Goal: Information Seeking & Learning: Check status

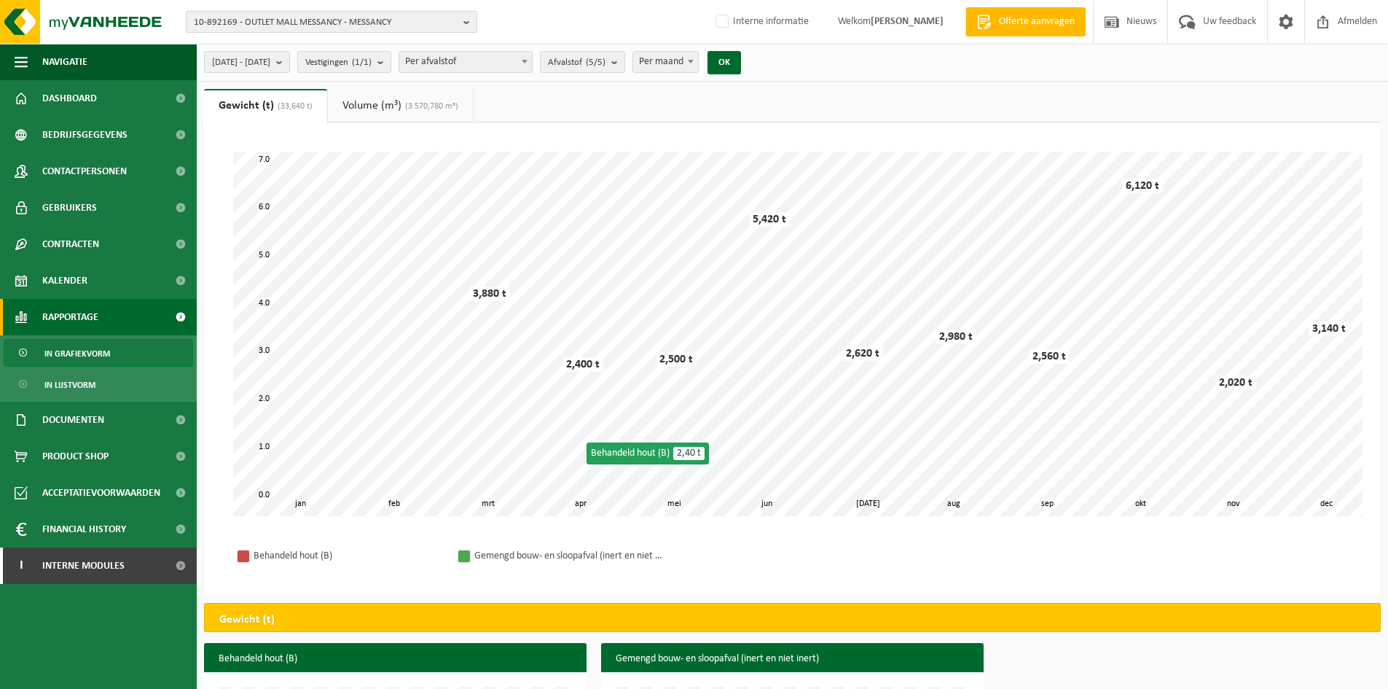
click at [302, 27] on span "10-892169 - OUTLET MALL MESSANCY - MESSANCY" at bounding box center [326, 23] width 264 height 22
paste input "10-992211"
type input "10-992211"
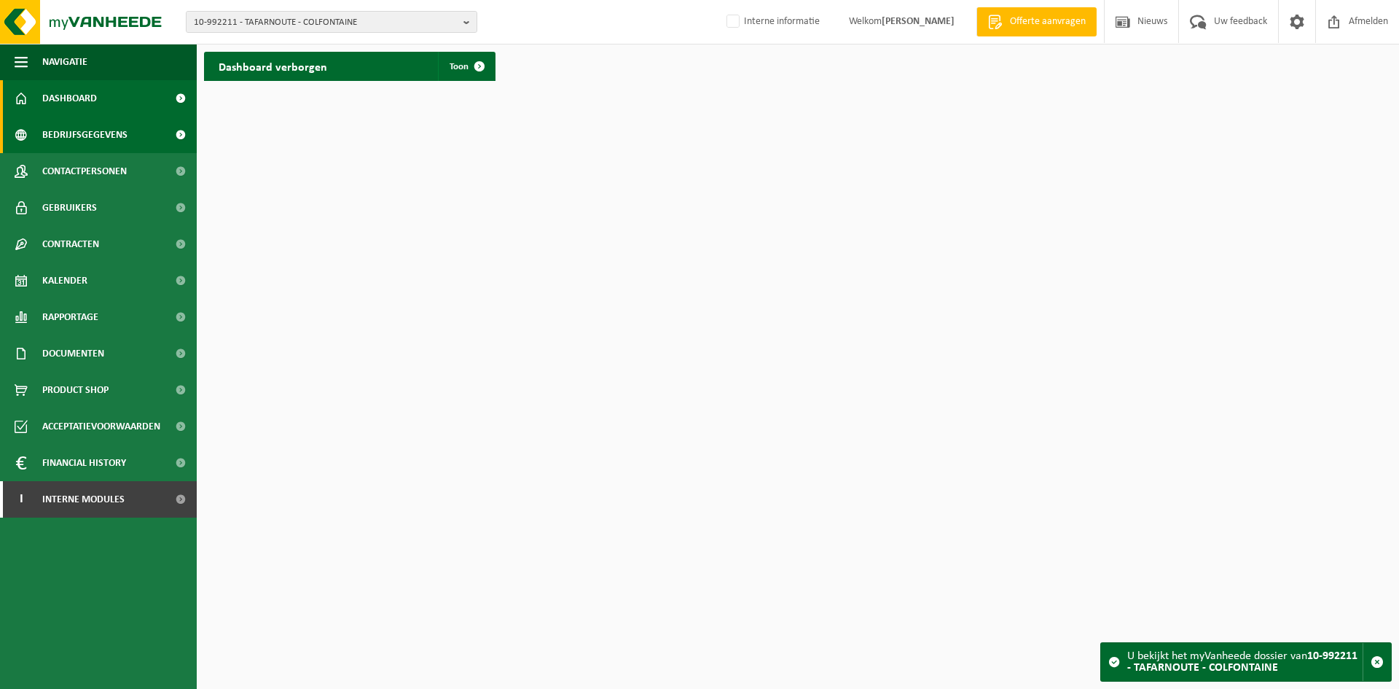
click at [93, 136] on span "Bedrijfsgegevens" at bounding box center [84, 135] width 85 height 36
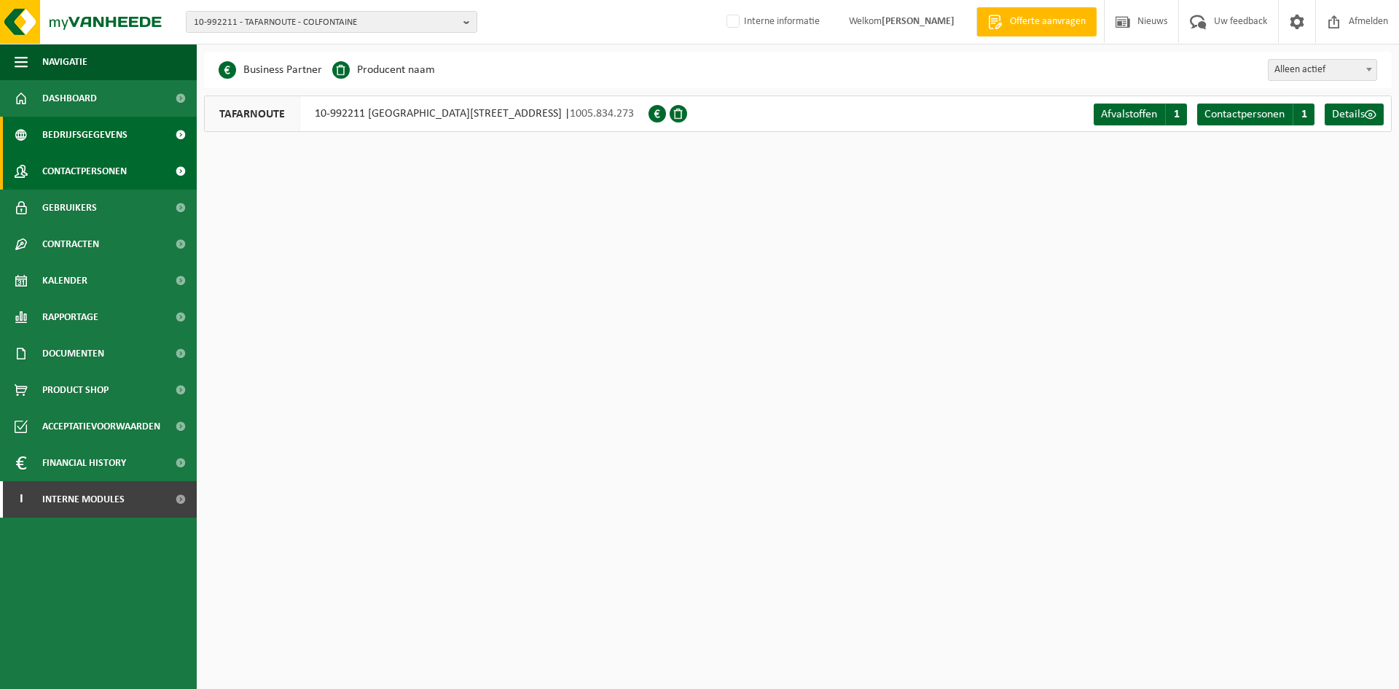
click at [103, 163] on span "Contactpersonen" at bounding box center [84, 171] width 85 height 36
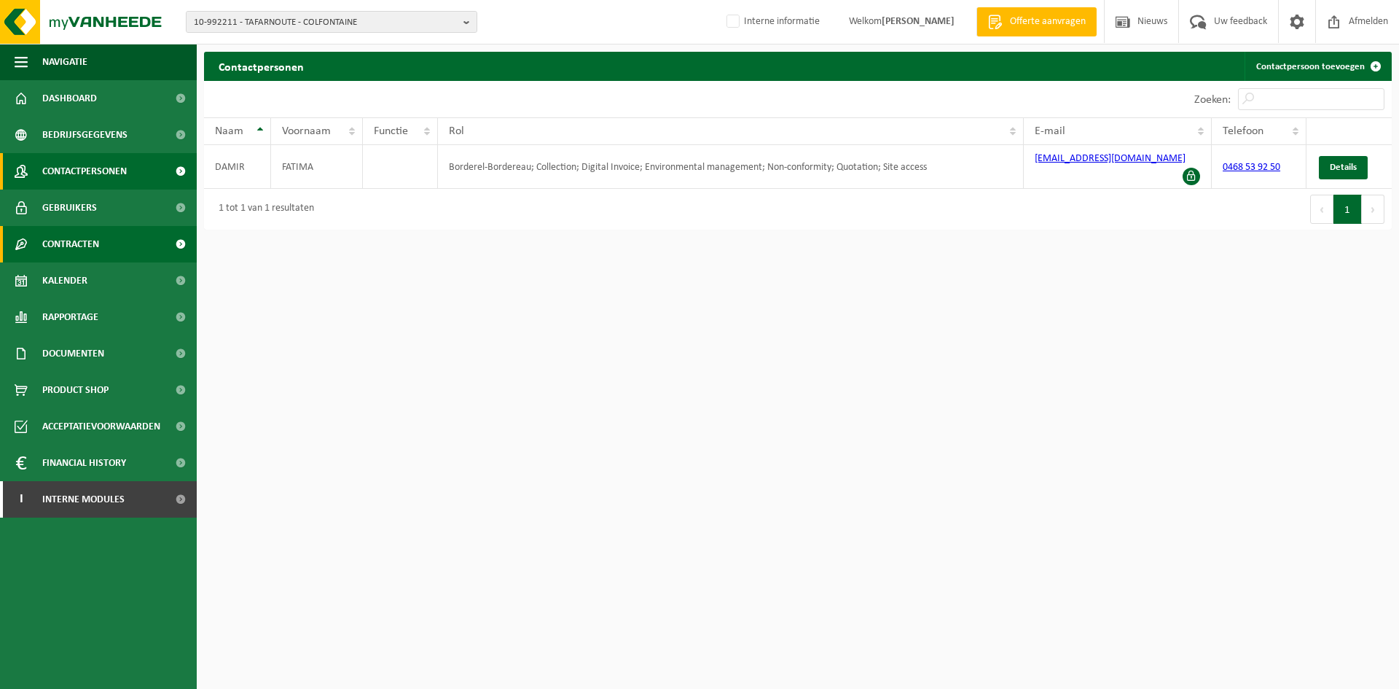
click at [82, 240] on span "Contracten" at bounding box center [70, 244] width 57 height 36
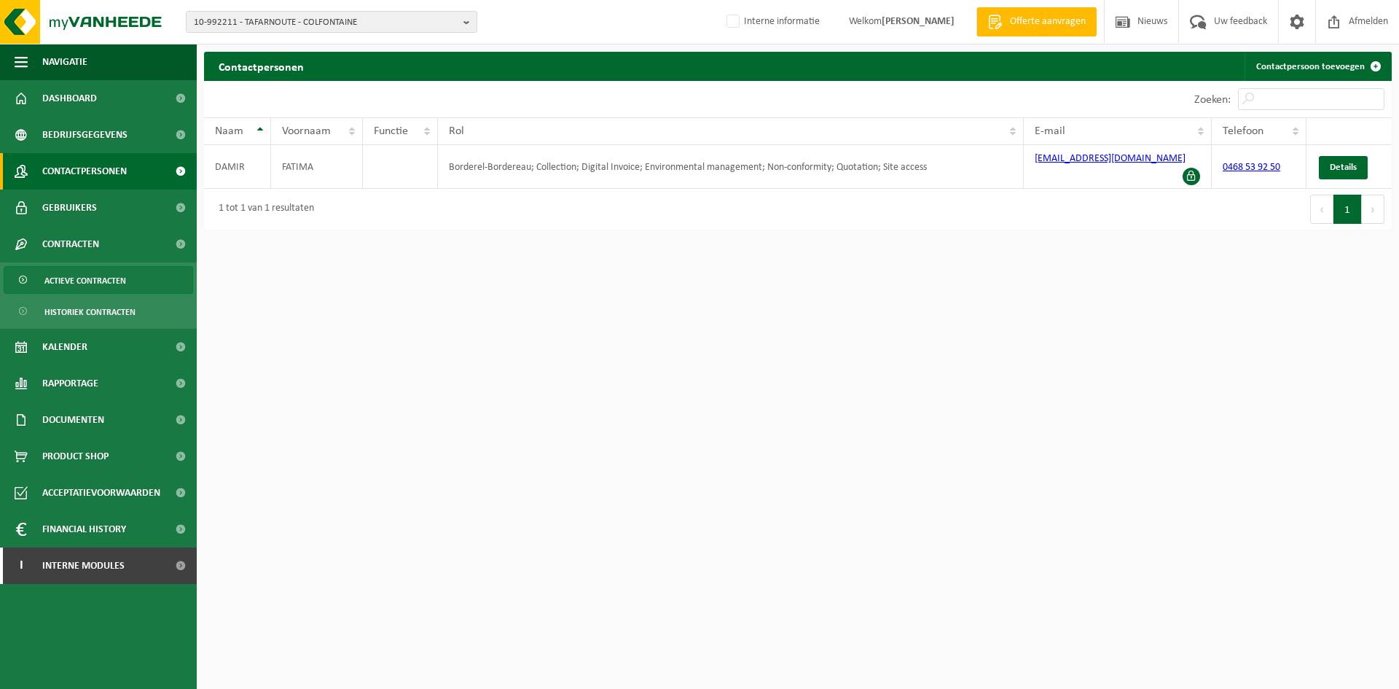
click at [77, 277] on span "Actieve contracten" at bounding box center [85, 281] width 82 height 28
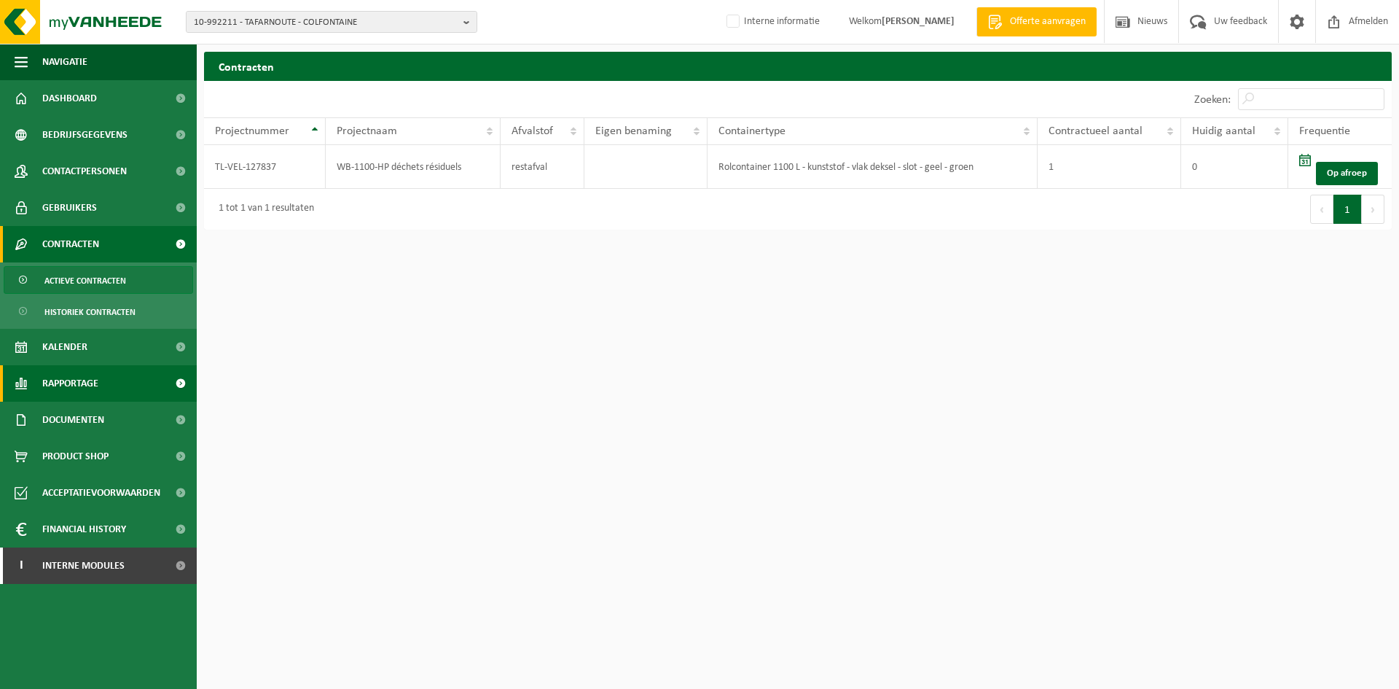
click at [93, 388] on span "Rapportage" at bounding box center [70, 383] width 56 height 36
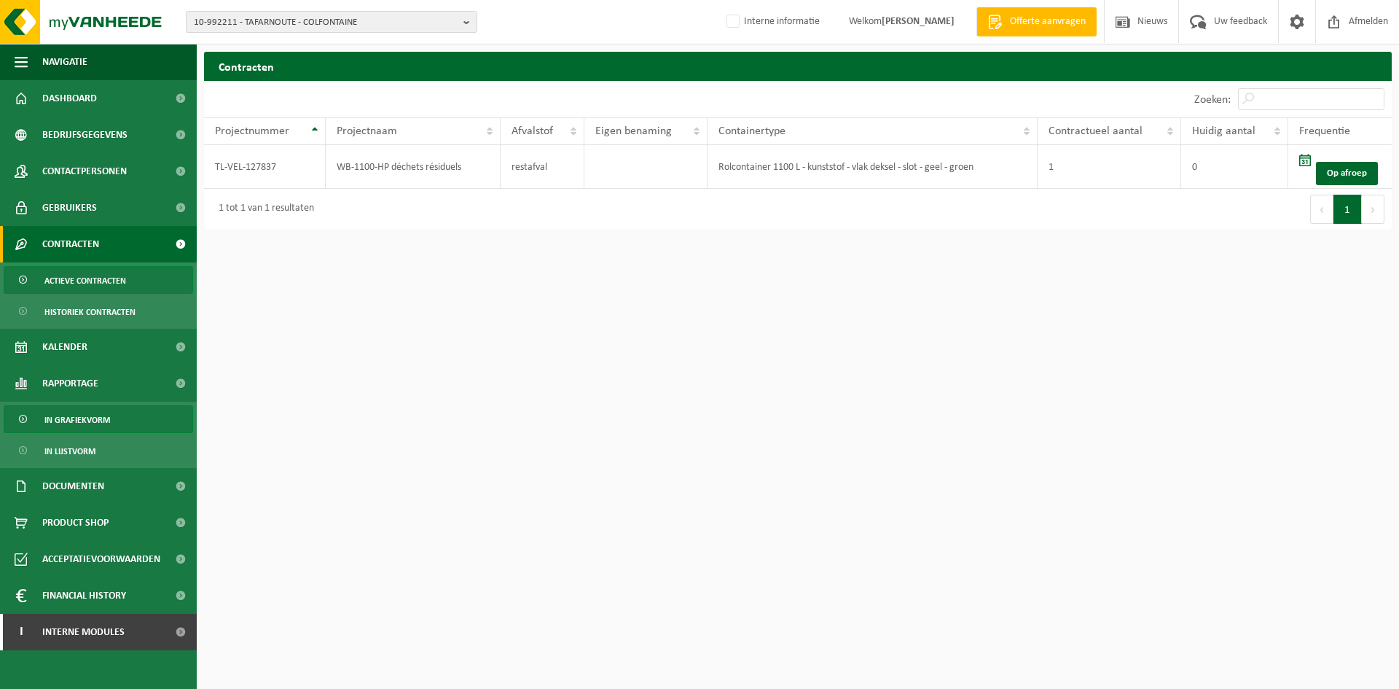
click at [90, 425] on span "In grafiekvorm" at bounding box center [77, 420] width 66 height 28
click at [239, 15] on span "10-992211 - TAFARNOUTE - COLFONTAINE" at bounding box center [326, 23] width 264 height 22
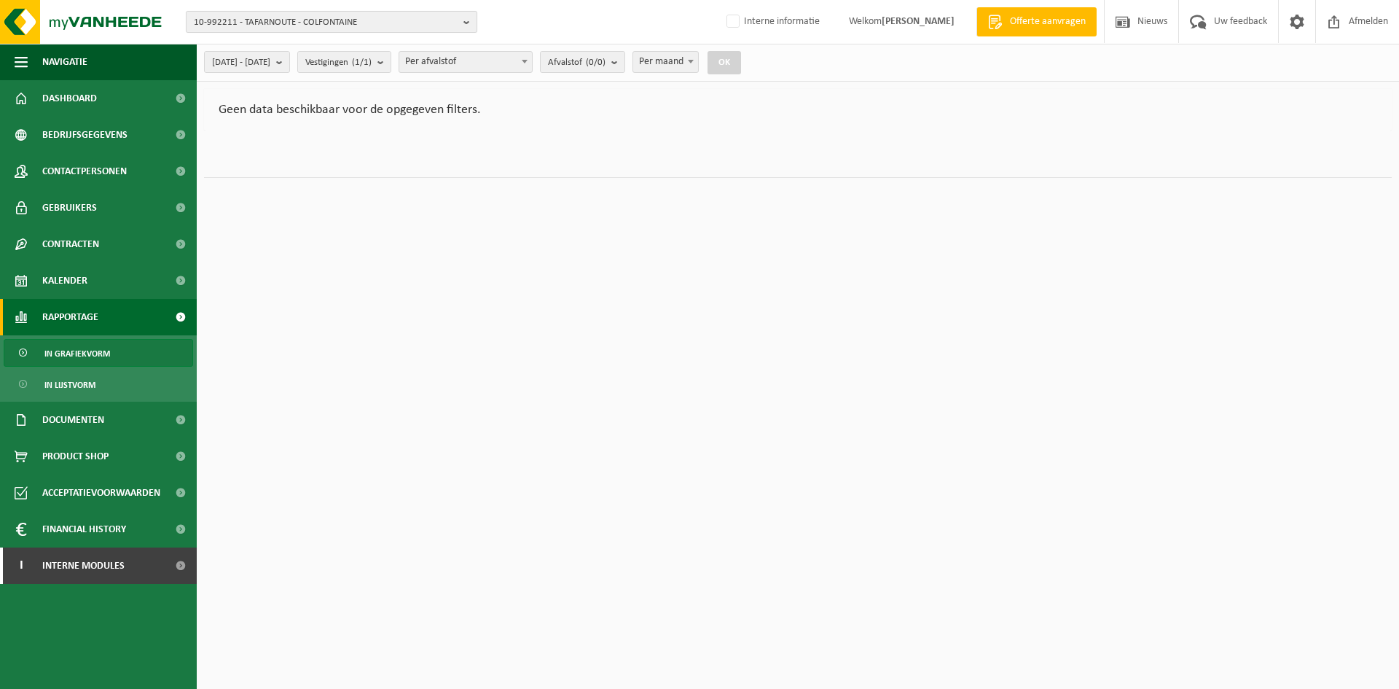
click at [252, 22] on span "10-992211 - TAFARNOUTE - COLFONTAINE" at bounding box center [326, 23] width 264 height 22
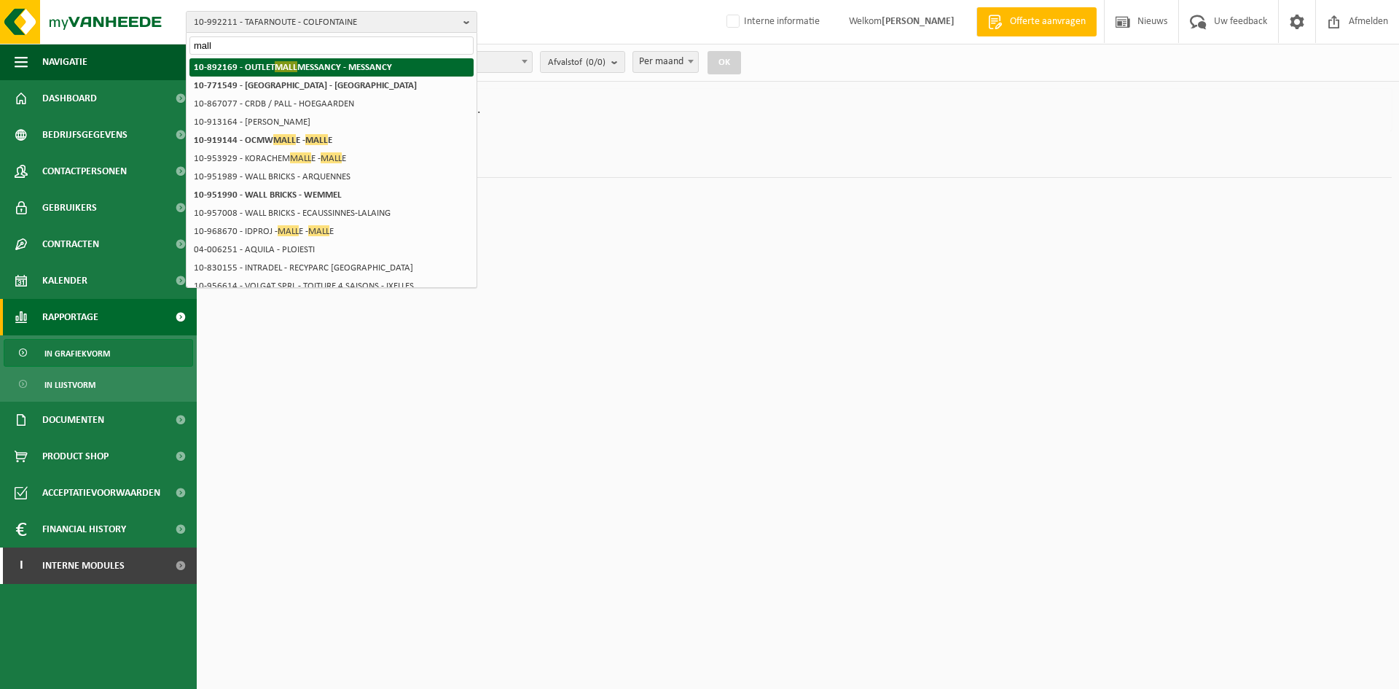
type input "mall"
click at [265, 71] on strong "10-892169 - OUTLET MALL MESSANCY - MESSANCY" at bounding box center [293, 66] width 198 height 11
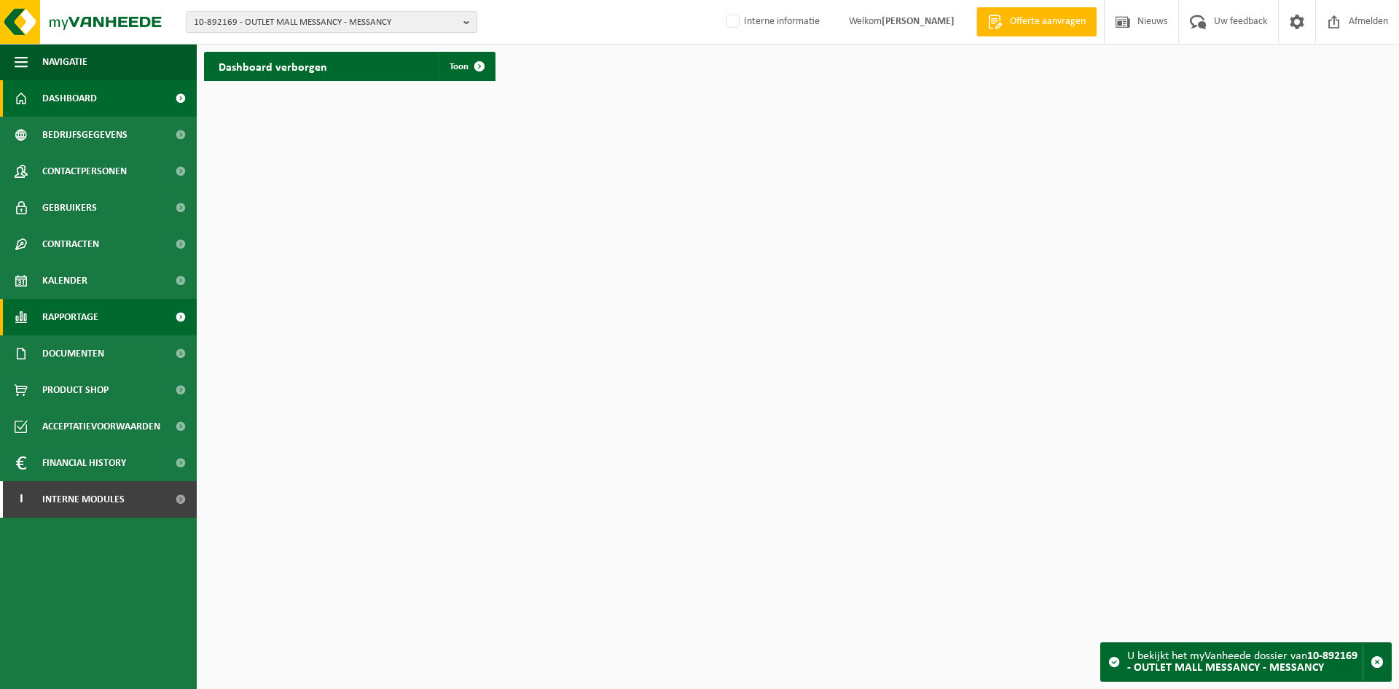
click at [88, 316] on span "Rapportage" at bounding box center [70, 317] width 56 height 36
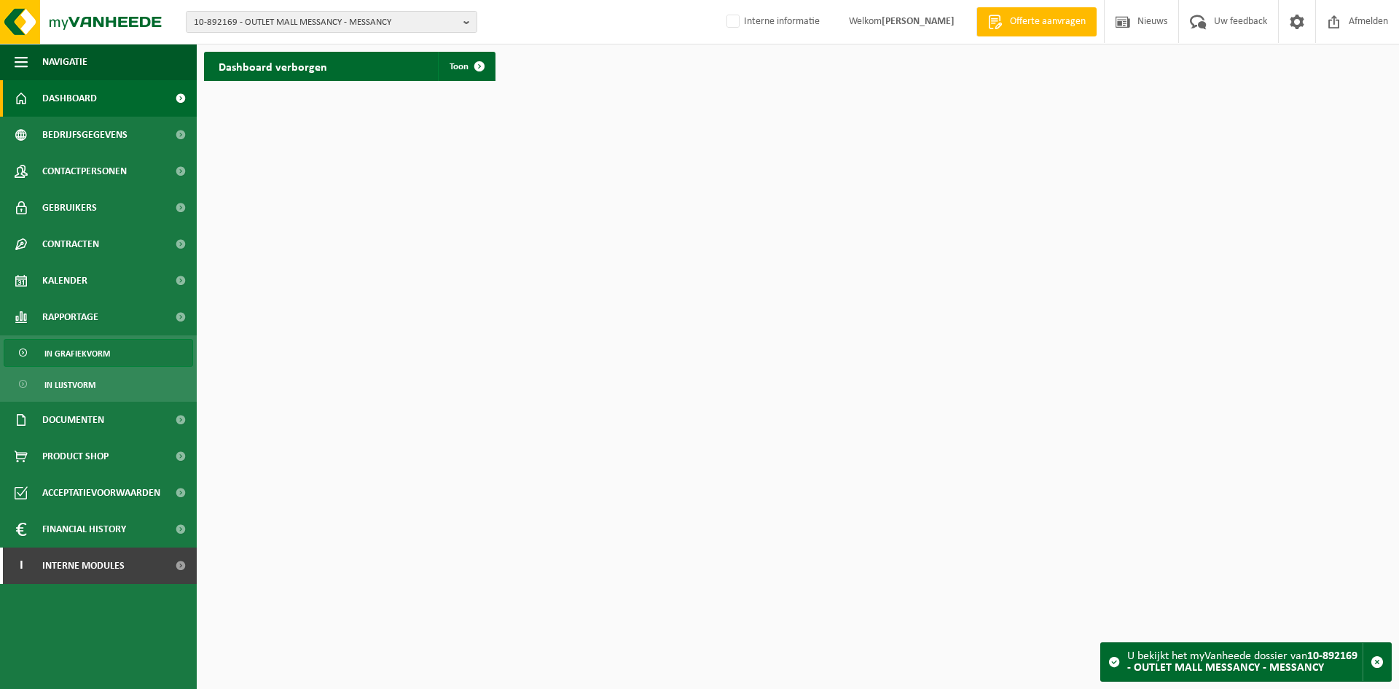
click at [97, 365] on span "In grafiekvorm" at bounding box center [77, 354] width 66 height 28
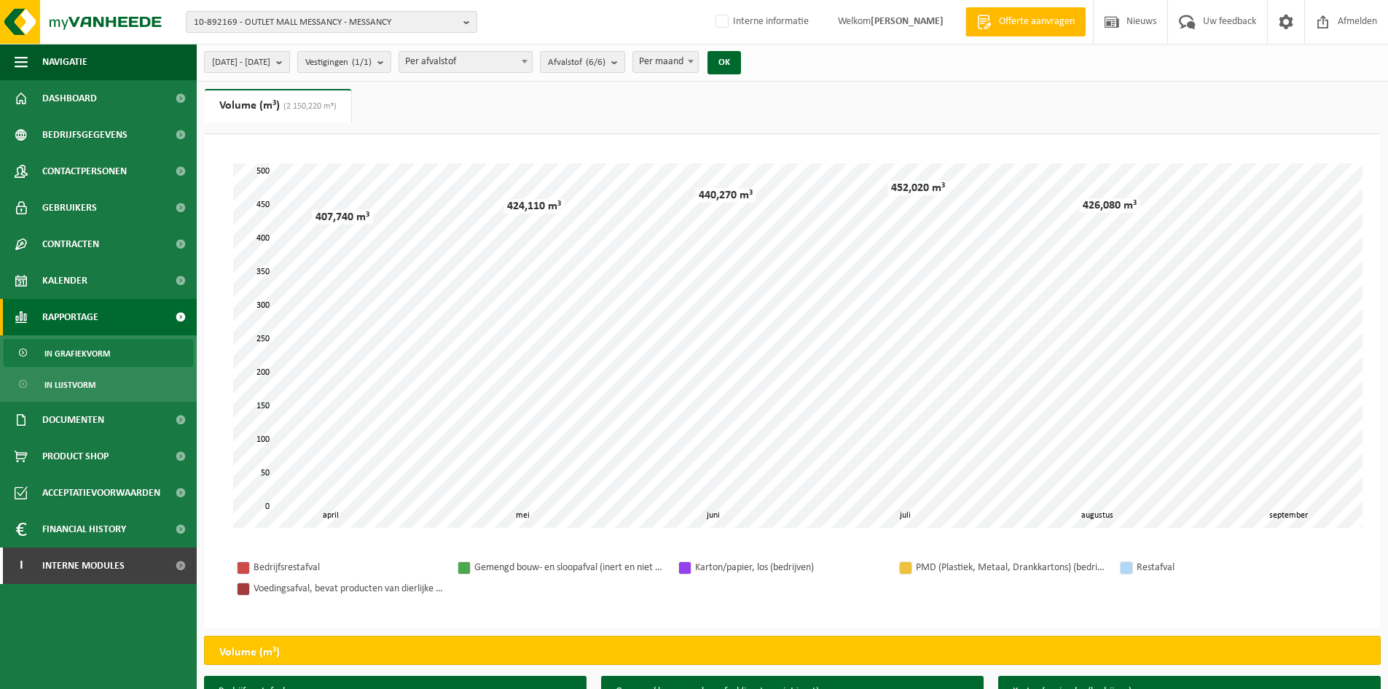
click at [270, 71] on span "2025-04-01 - 2025-09-01" at bounding box center [241, 63] width 58 height 22
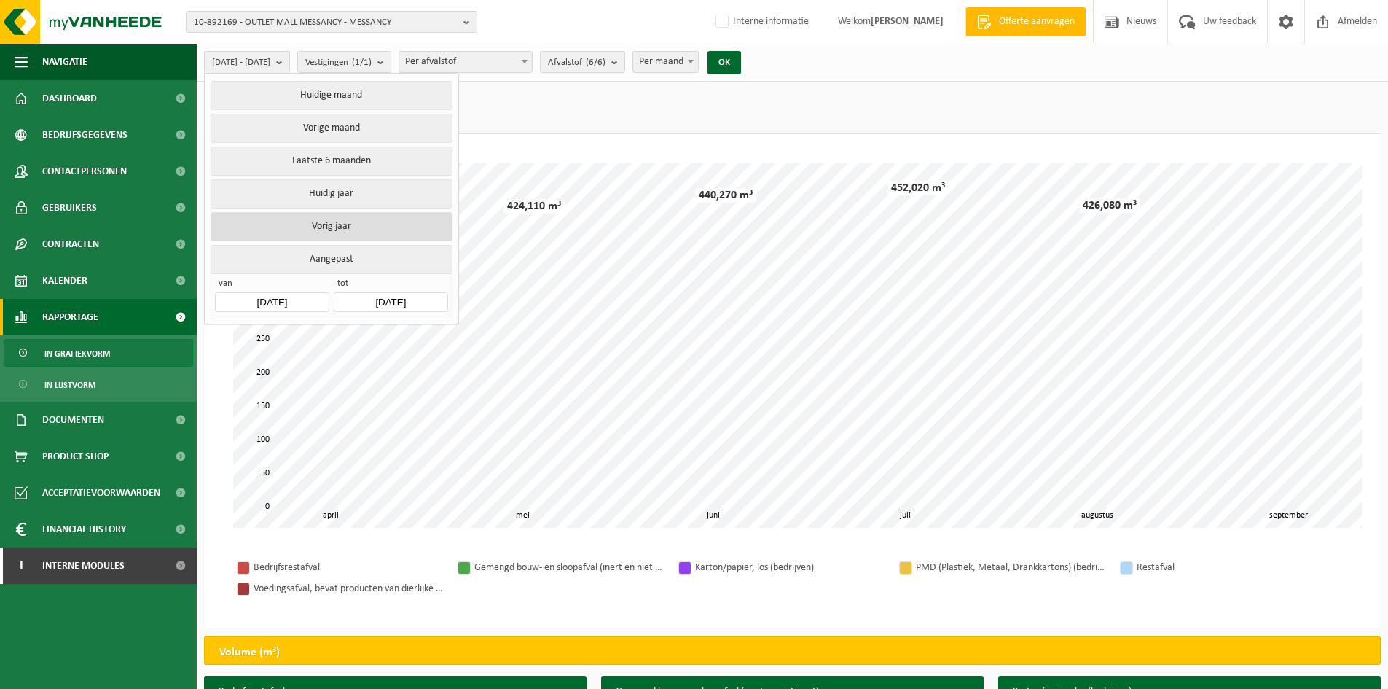
click at [335, 231] on button "Vorig jaar" at bounding box center [331, 226] width 241 height 29
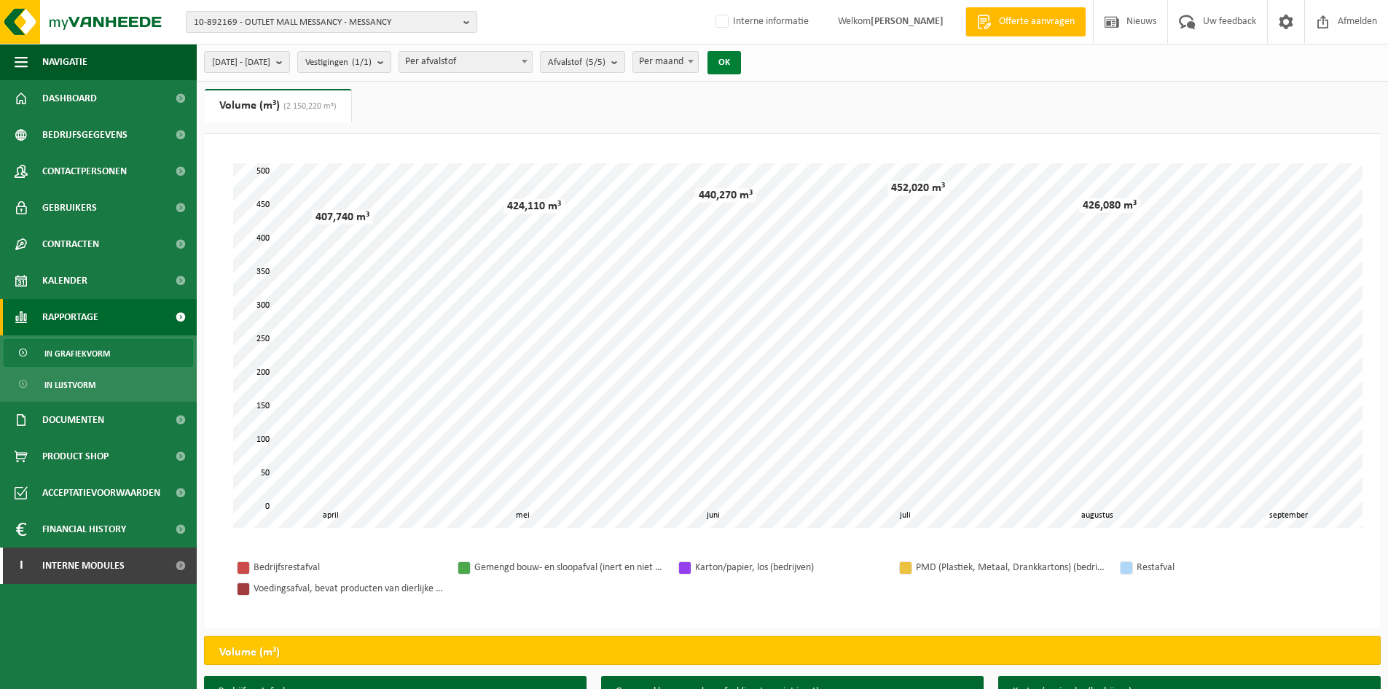
click at [741, 60] on button "OK" at bounding box center [725, 62] width 34 height 23
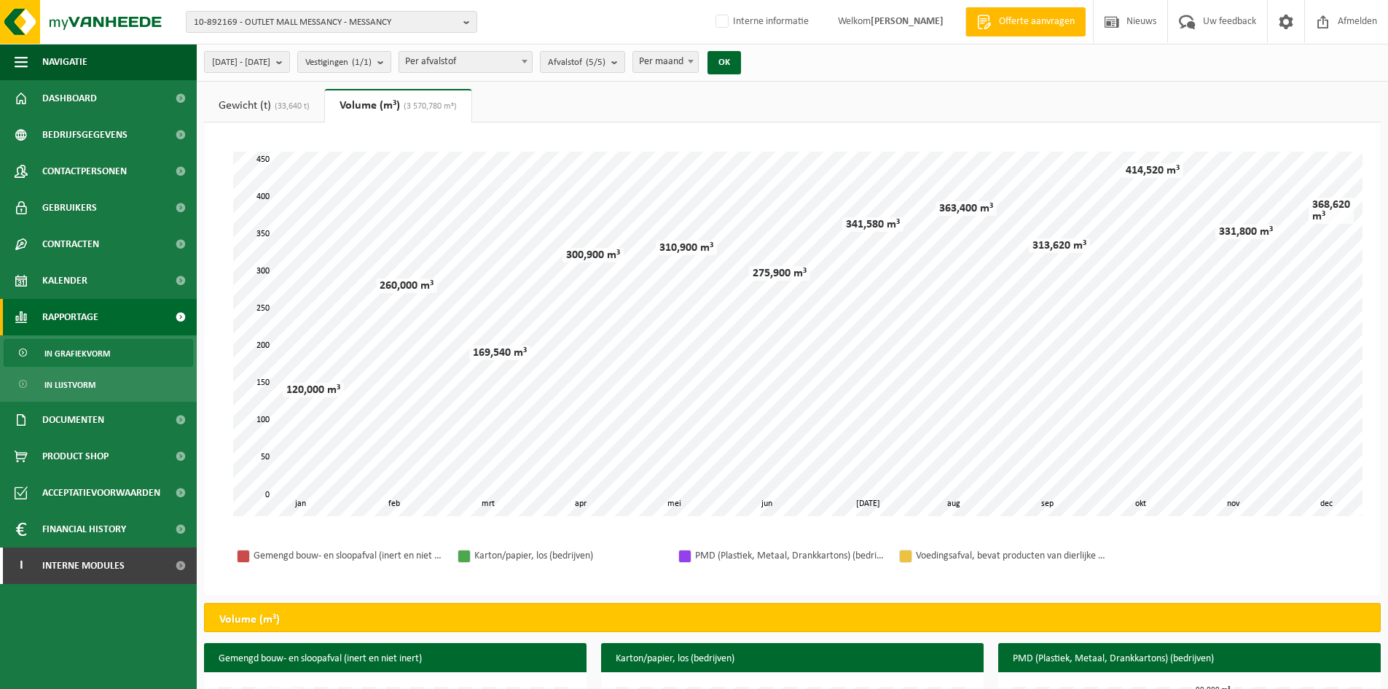
click at [249, 100] on link "Gewicht (t) (33,640 t)" at bounding box center [264, 106] width 120 height 34
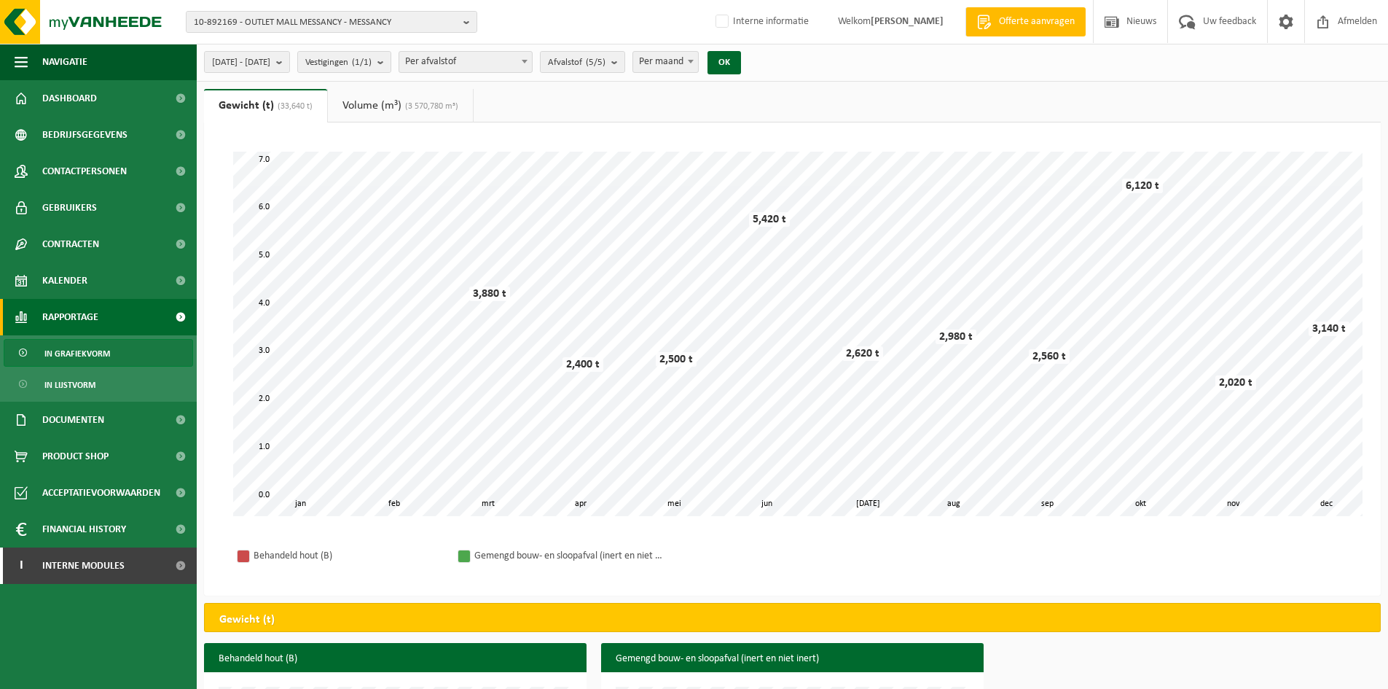
click at [698, 64] on span "Per maand" at bounding box center [665, 62] width 65 height 20
select select "3"
click at [741, 62] on button "OK" at bounding box center [725, 62] width 34 height 23
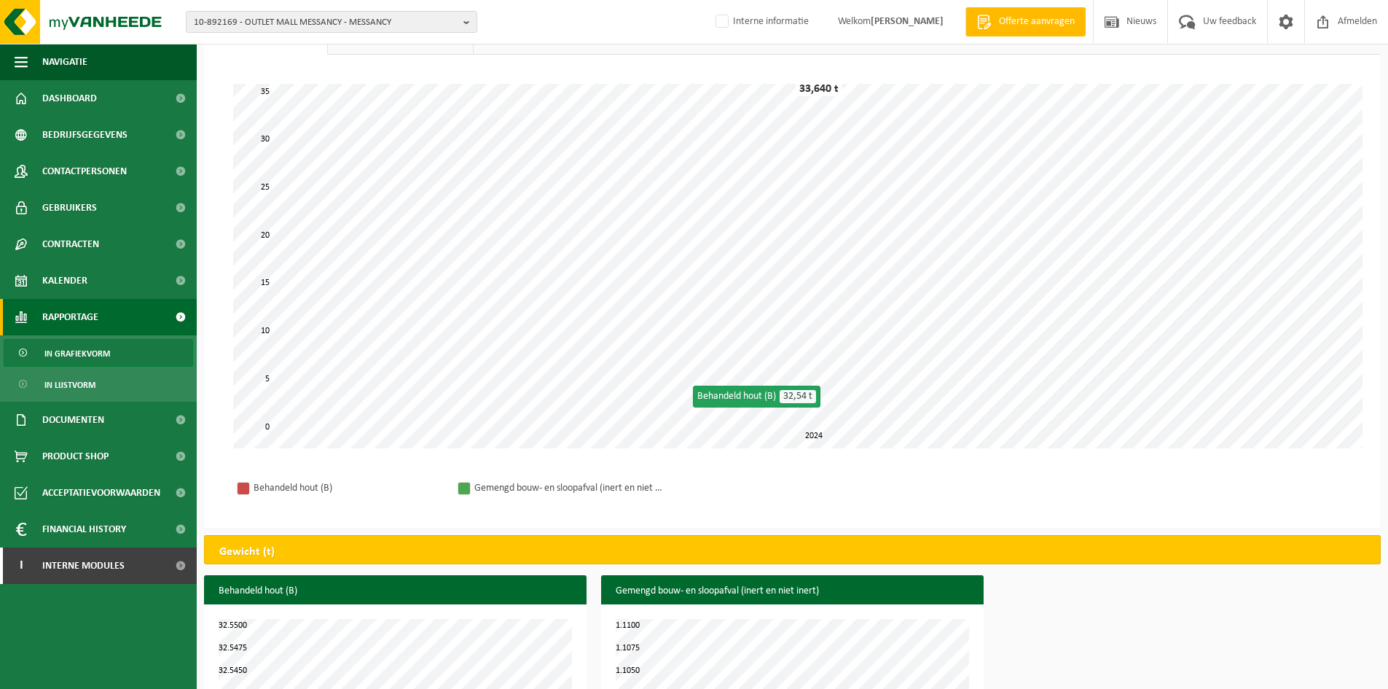
scroll to position [128, 0]
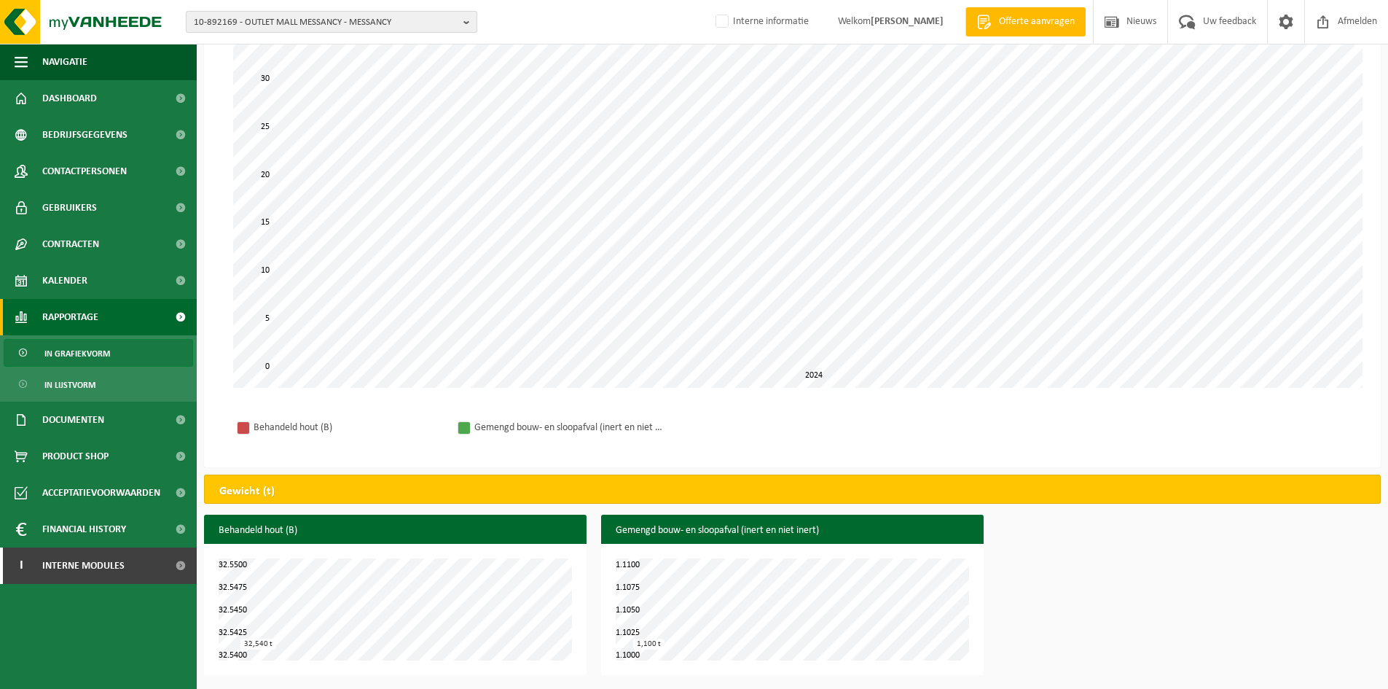
click at [232, 25] on span "10-892169 - OUTLET MALL MESSANCY - MESSANCY" at bounding box center [326, 23] width 264 height 22
type input "10-992211"
click at [261, 70] on strong "10-992211 - TAFARNOUTE - COLFONTAINE" at bounding box center [276, 66] width 164 height 11
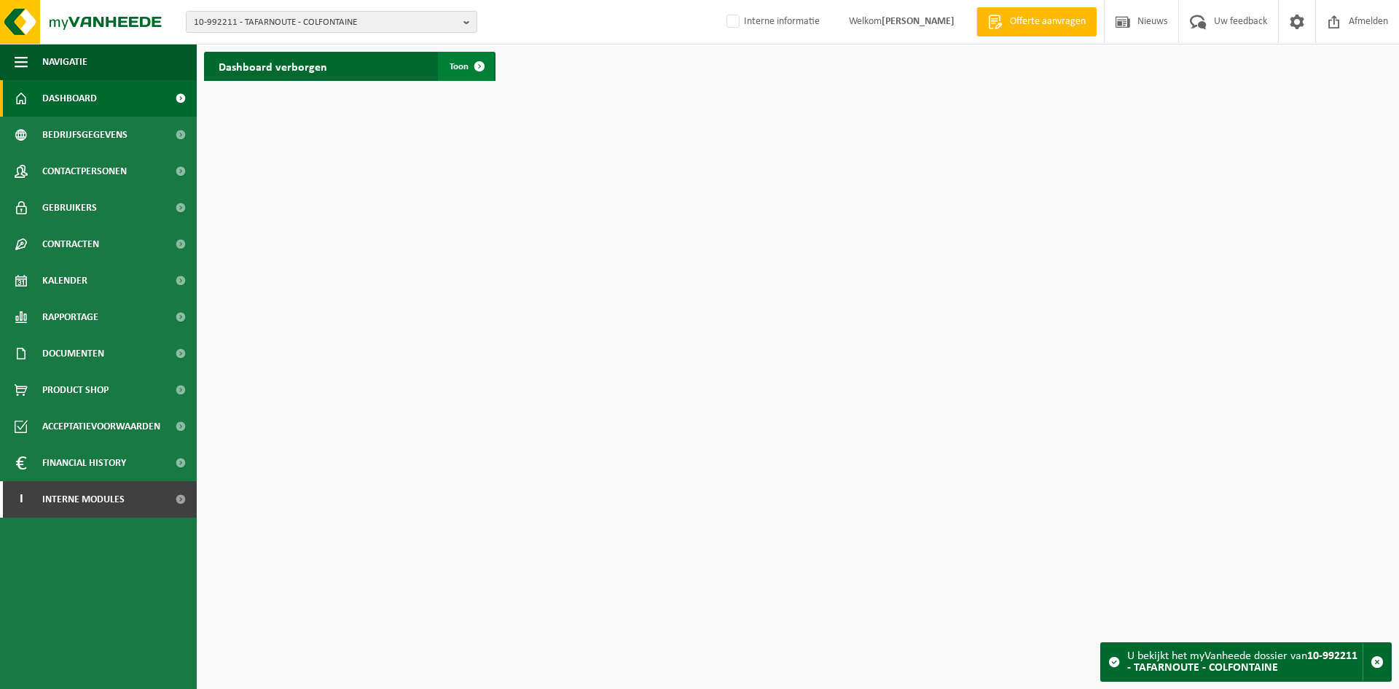
click at [472, 70] on span at bounding box center [479, 66] width 29 height 29
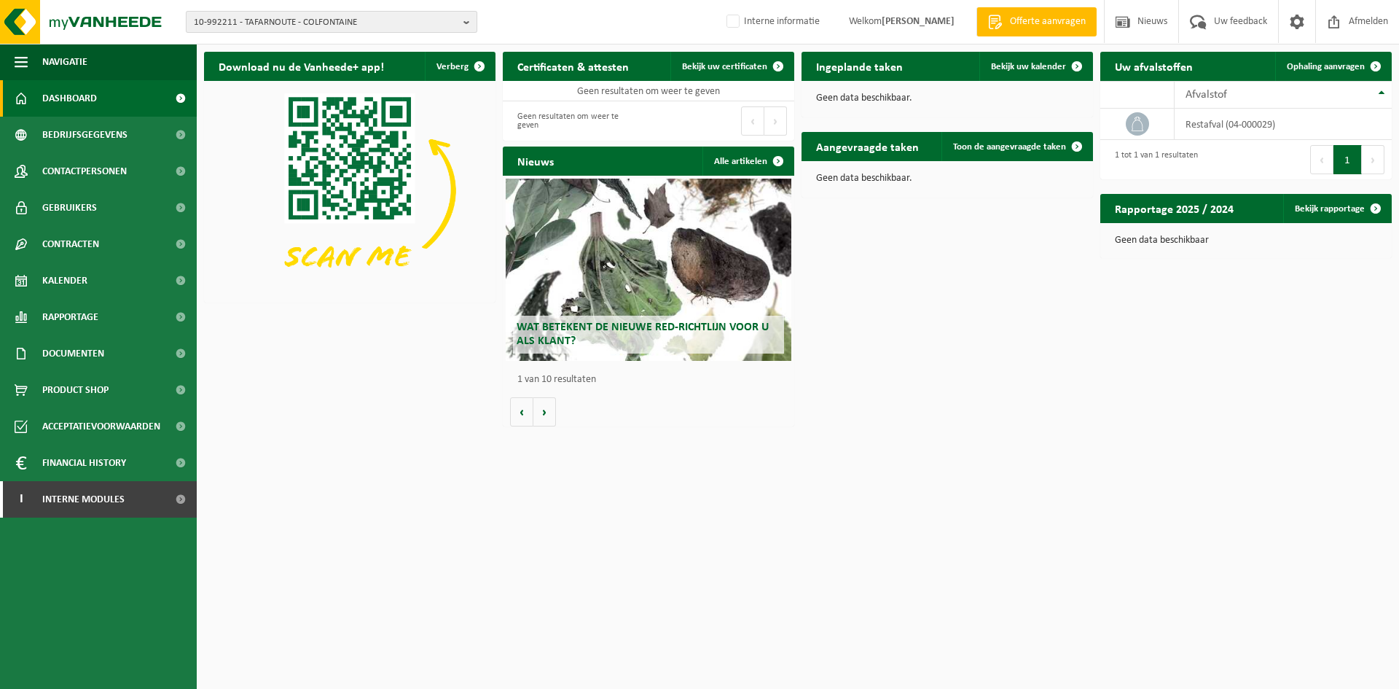
click at [287, 23] on span "10-992211 - TAFARNOUTE - COLFONTAINE" at bounding box center [326, 23] width 264 height 22
paste input "10-991921"
type input "10-991921"
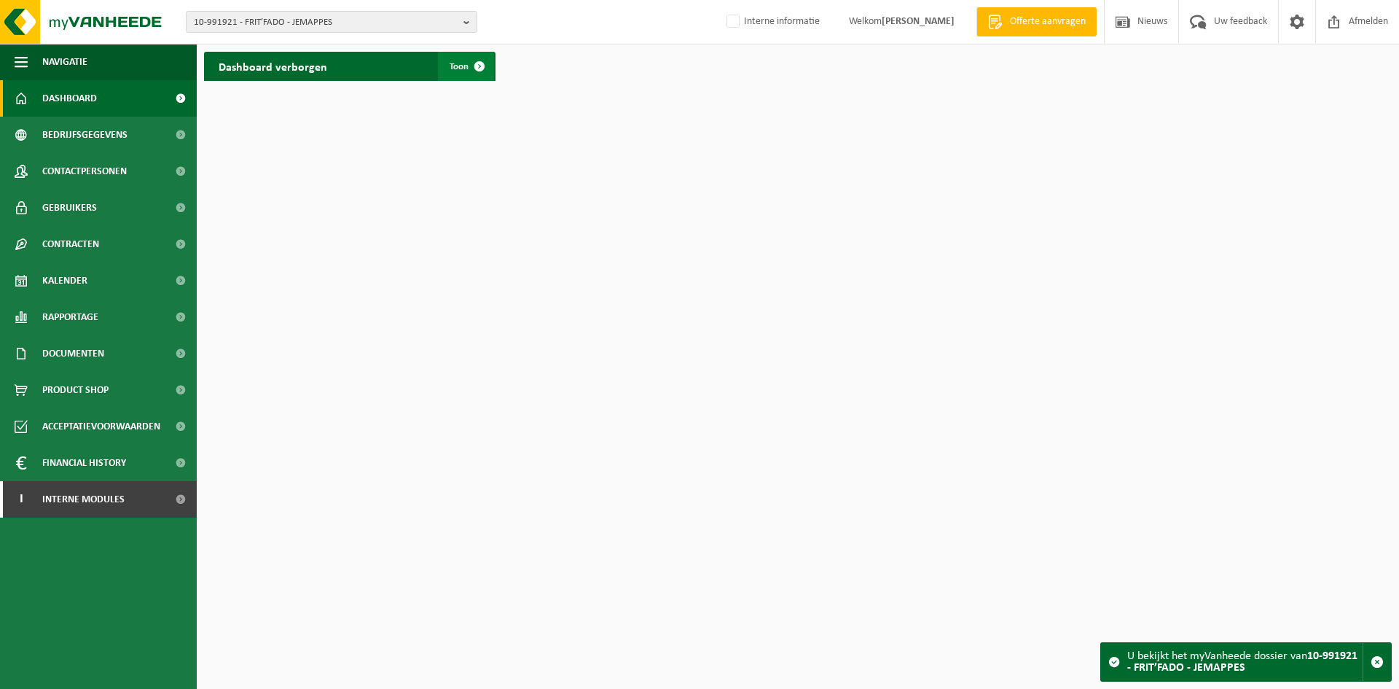
click at [479, 70] on span at bounding box center [479, 66] width 29 height 29
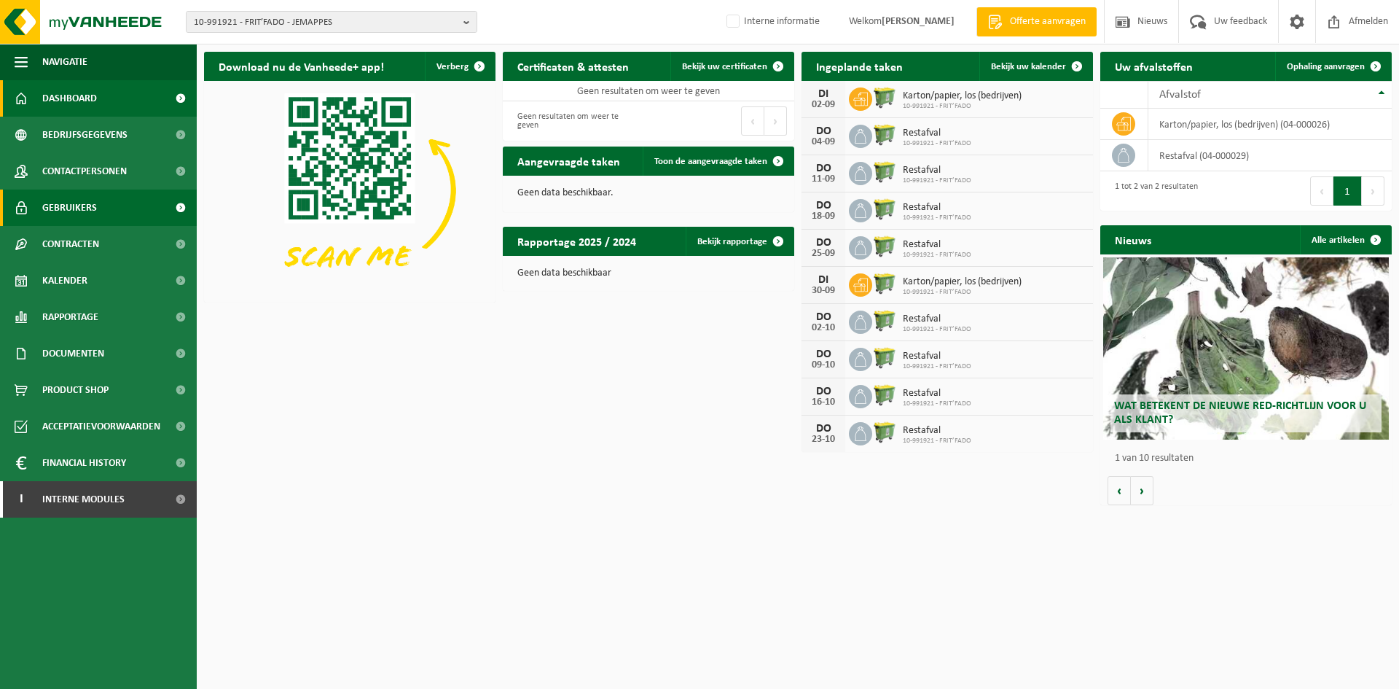
click at [107, 216] on link "Gebruikers" at bounding box center [98, 207] width 197 height 36
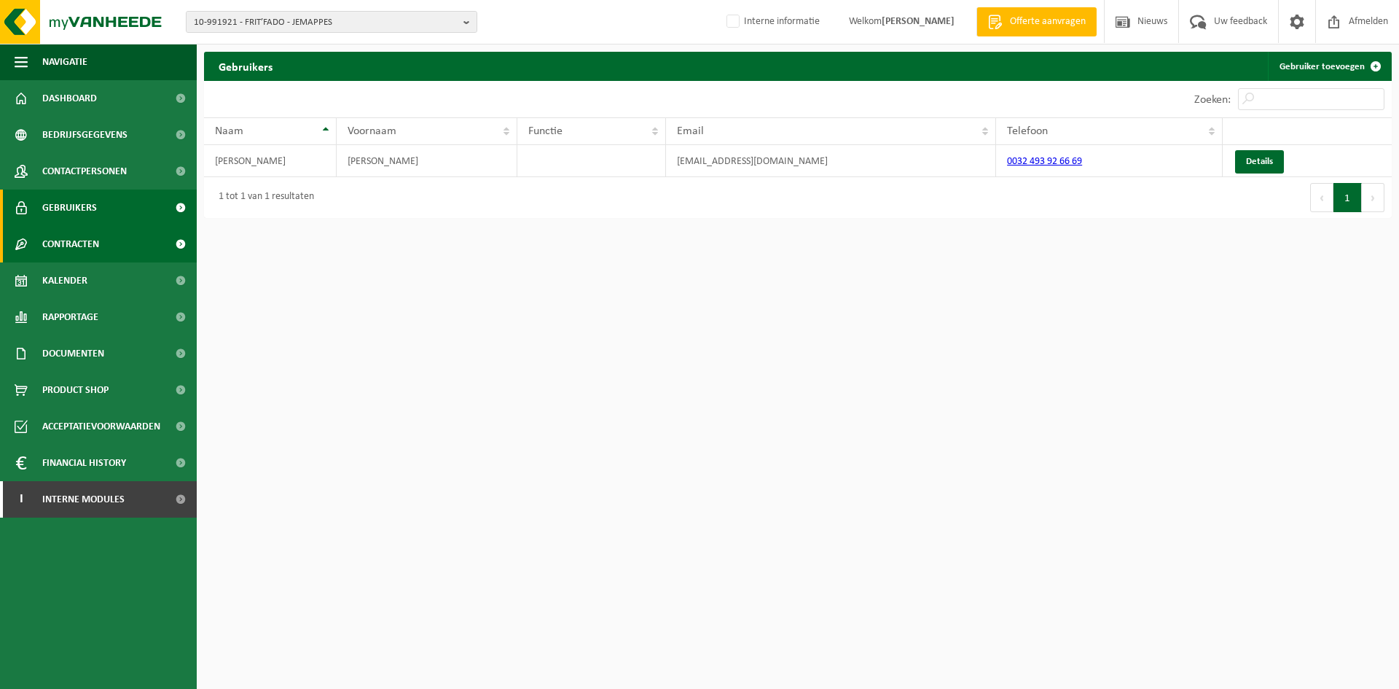
click at [122, 242] on link "Contracten" at bounding box center [98, 244] width 197 height 36
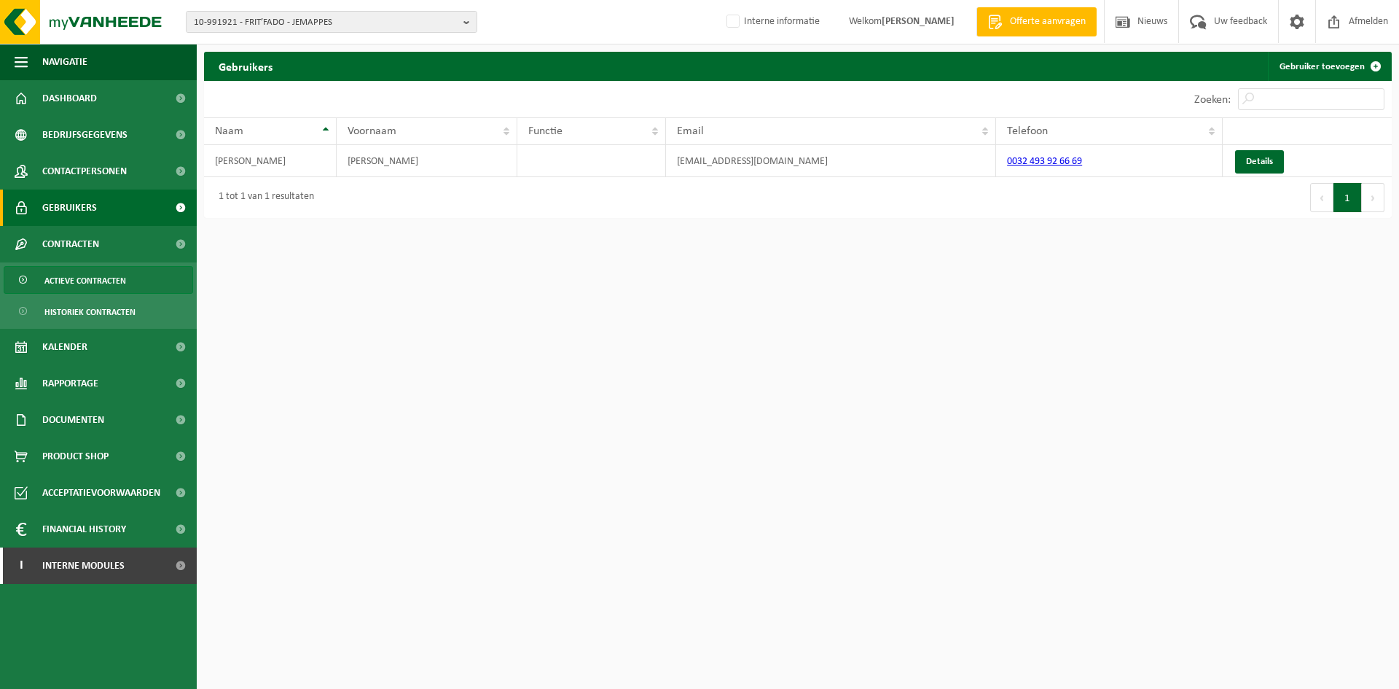
click at [113, 281] on span "Actieve contracten" at bounding box center [85, 281] width 82 height 28
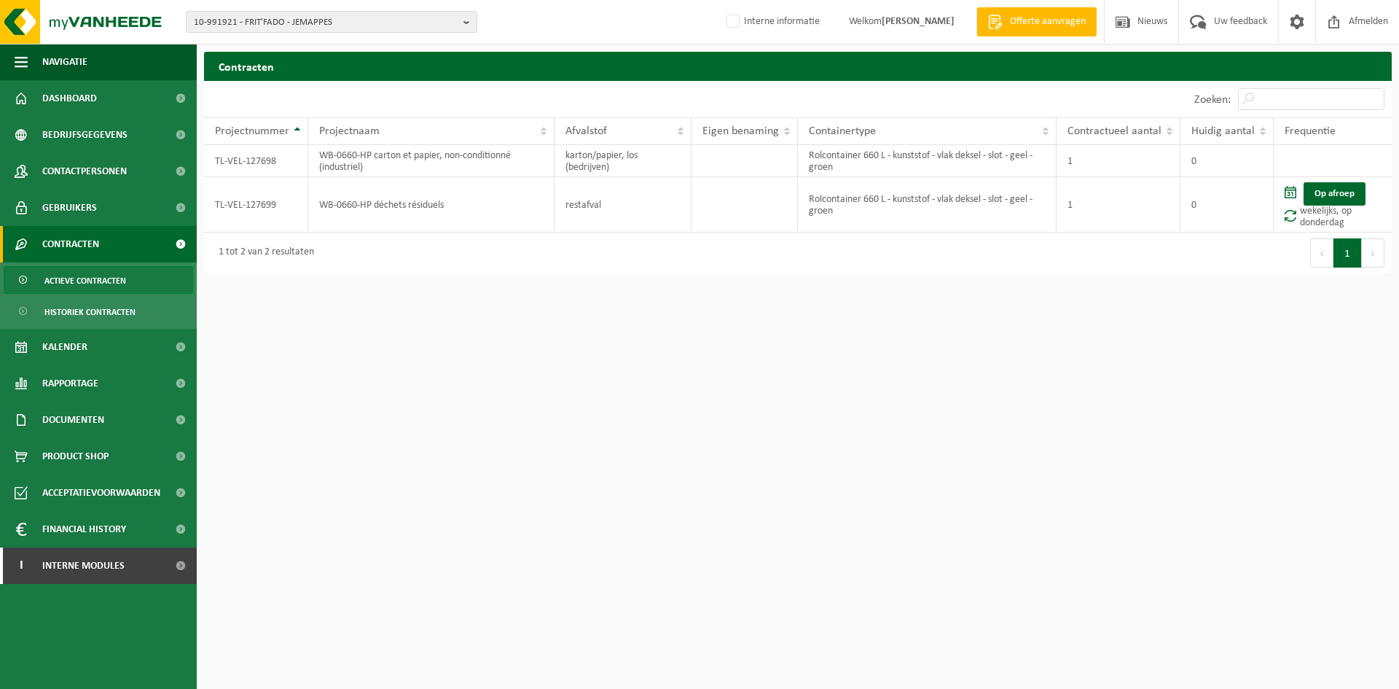
click at [20, 290] on icon "button" at bounding box center [13, 297] width 15 height 15
